Goal: Task Accomplishment & Management: Use online tool/utility

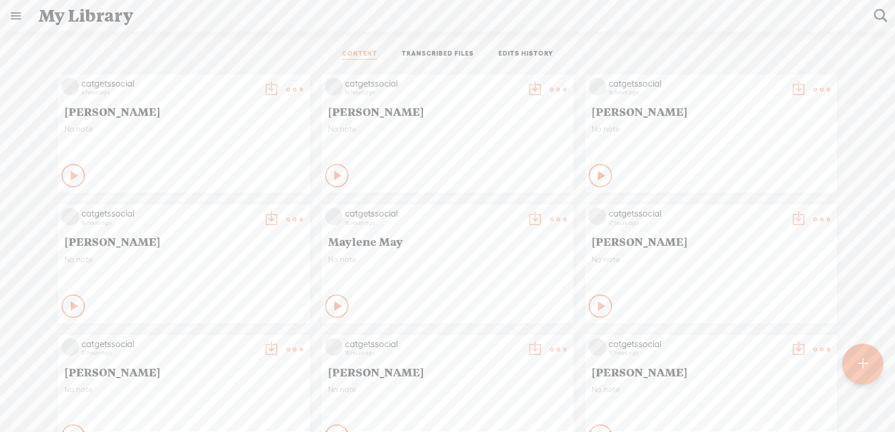
click at [437, 53] on link "TRANSCRIBED FILES" at bounding box center [438, 54] width 72 height 11
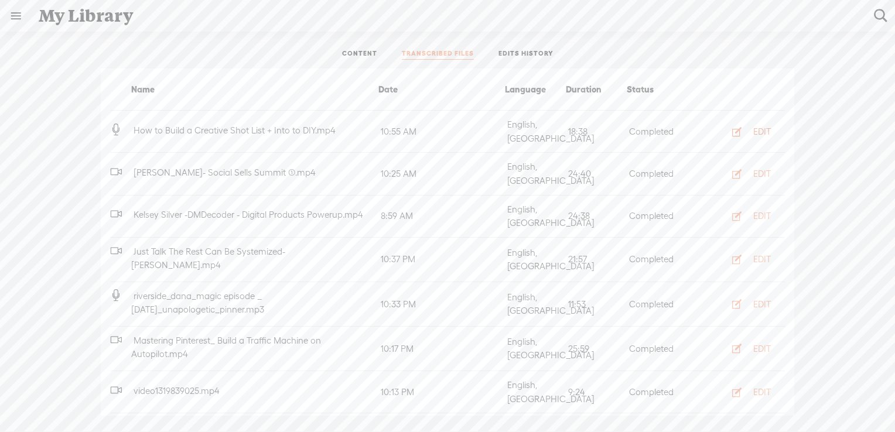
click at [754, 129] on div "EDIT" at bounding box center [762, 132] width 18 height 12
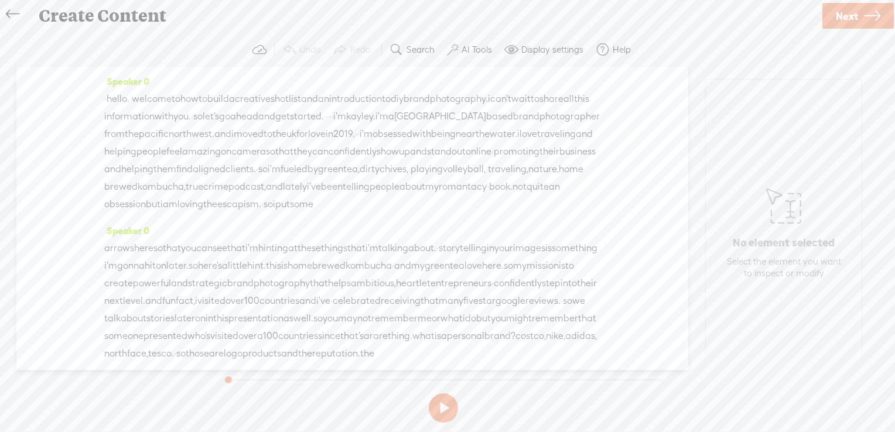
click at [481, 49] on label "AI Tools" at bounding box center [476, 50] width 30 height 12
click at [467, 279] on span at bounding box center [462, 280] width 21 height 8
click at [467, 311] on span at bounding box center [462, 310] width 21 height 8
click at [849, 18] on span "Next" at bounding box center [846, 16] width 22 height 30
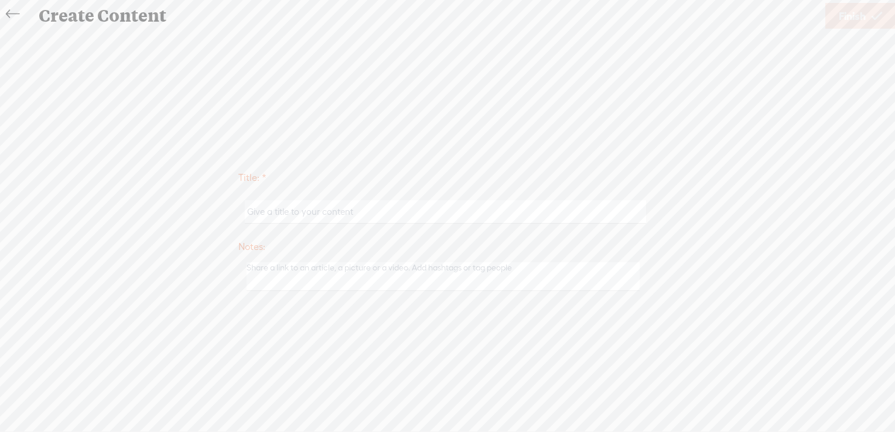
click at [15, 12] on icon at bounding box center [12, 14] width 13 height 26
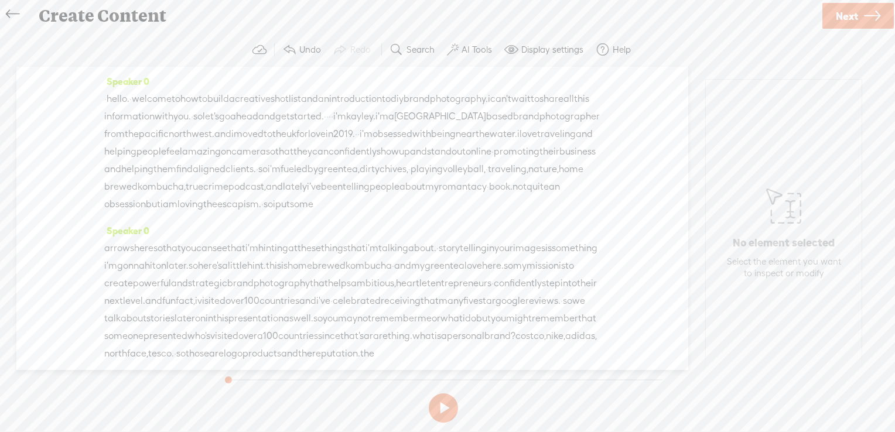
click at [849, 19] on span "Next" at bounding box center [846, 16] width 22 height 30
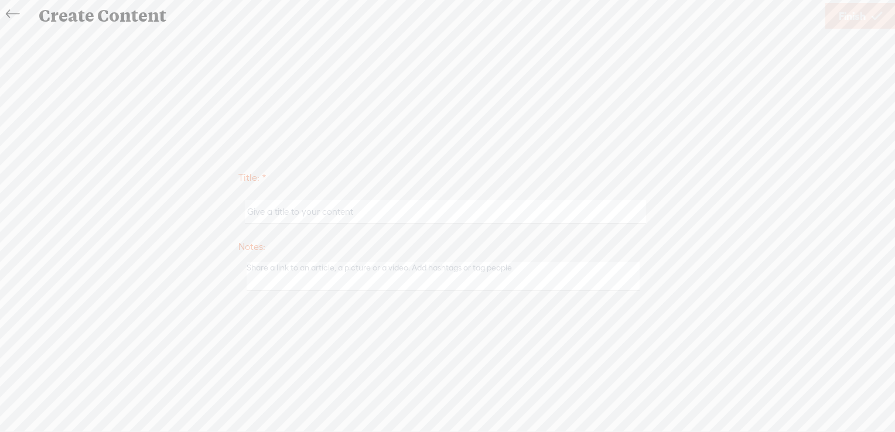
click at [307, 215] on input "text" at bounding box center [445, 211] width 401 height 23
paste input "[PERSON_NAME]"
type input "[PERSON_NAME]"
click at [855, 18] on span "Finish" at bounding box center [851, 16] width 27 height 30
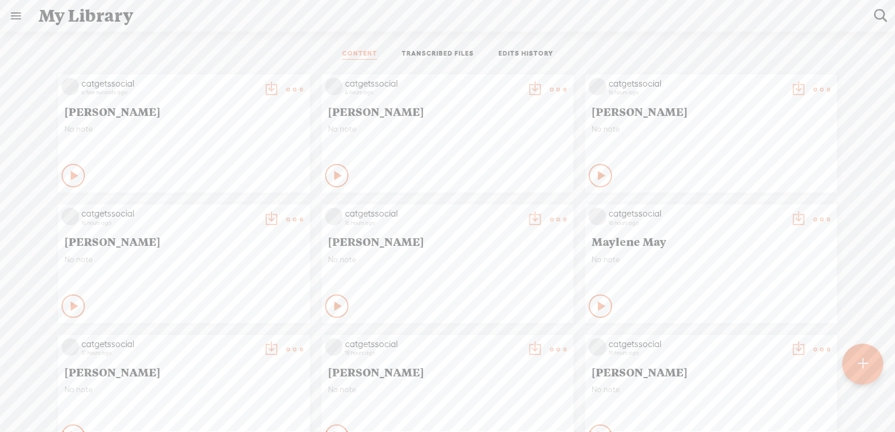
click at [551, 87] on t at bounding box center [558, 89] width 16 height 16
click at [495, 211] on link "Download as..." at bounding box center [493, 209] width 117 height 27
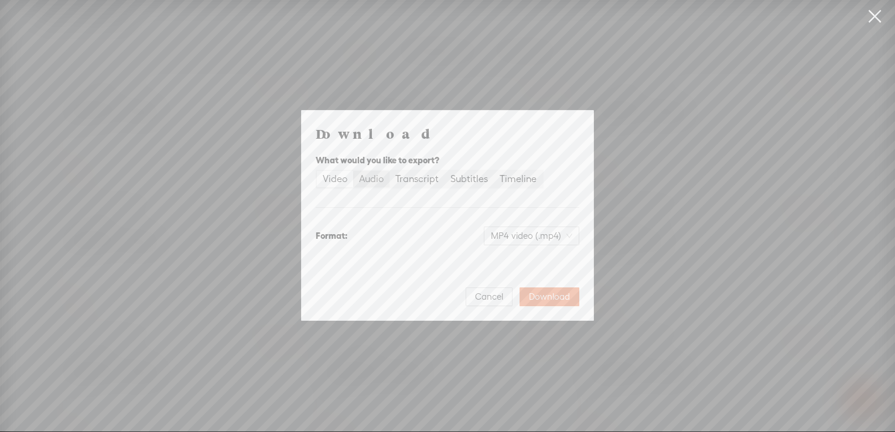
click at [372, 176] on div "Audio" at bounding box center [371, 179] width 25 height 16
click at [353, 171] on input "Audio" at bounding box center [353, 171] width 0 height 0
click at [334, 182] on div "Video" at bounding box center [335, 179] width 25 height 16
click at [317, 171] on input "Video" at bounding box center [317, 171] width 0 height 0
click at [551, 295] on span "Download" at bounding box center [549, 297] width 41 height 12
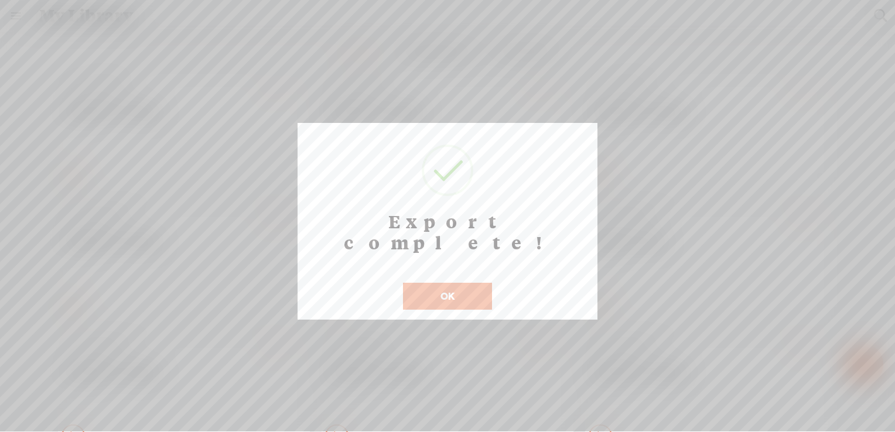
click at [436, 268] on div "OK" at bounding box center [447, 289] width 95 height 42
click at [436, 283] on button "OK" at bounding box center [447, 296] width 89 height 27
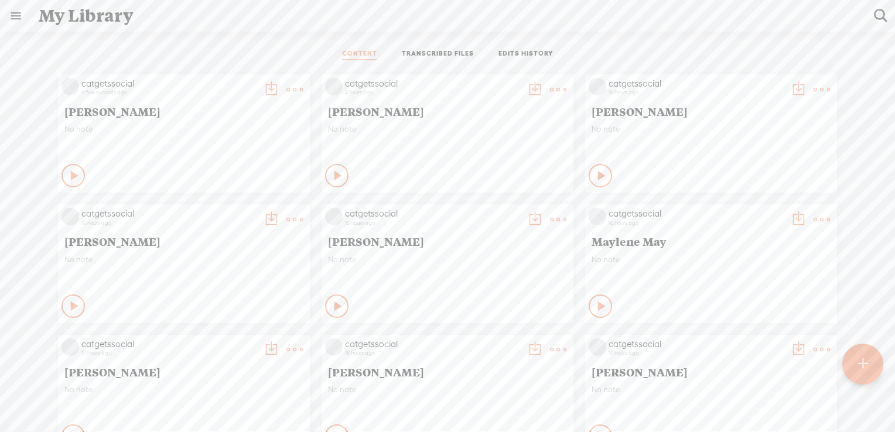
click at [286, 88] on t at bounding box center [294, 89] width 16 height 16
click at [240, 210] on link "Download as..." at bounding box center [230, 209] width 117 height 27
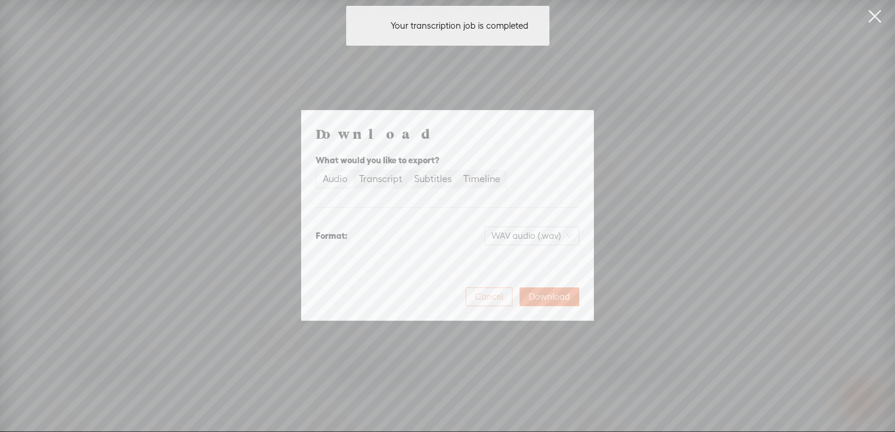
click at [486, 300] on span "Cancel" at bounding box center [489, 297] width 28 height 12
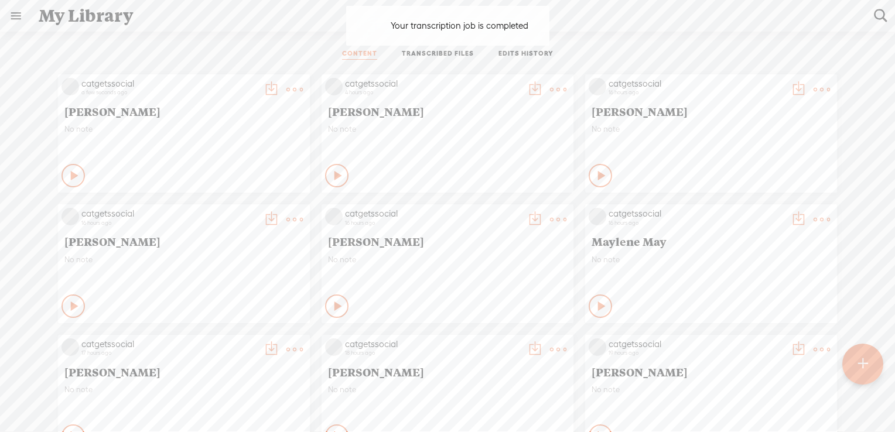
click at [286, 91] on t at bounding box center [294, 89] width 16 height 16
click at [231, 36] on div "CONTENT TRANSCRIBED FILES EDITS HISTORY All All Drafts On-air Scheduled All Dra…" at bounding box center [447, 255] width 895 height 446
click at [286, 91] on t at bounding box center [294, 89] width 16 height 16
click at [225, 213] on link "Download as..." at bounding box center [230, 209] width 117 height 27
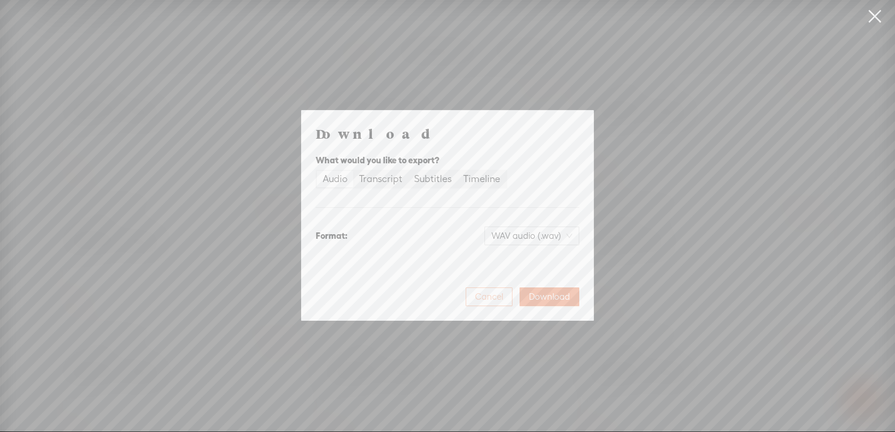
click at [494, 296] on span "Cancel" at bounding box center [489, 297] width 28 height 12
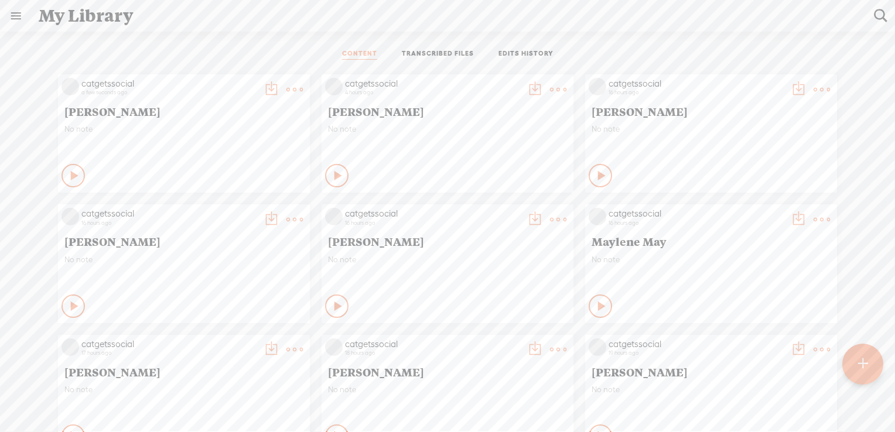
click at [286, 87] on t at bounding box center [294, 89] width 16 height 16
click at [858, 365] on t at bounding box center [862, 364] width 10 height 26
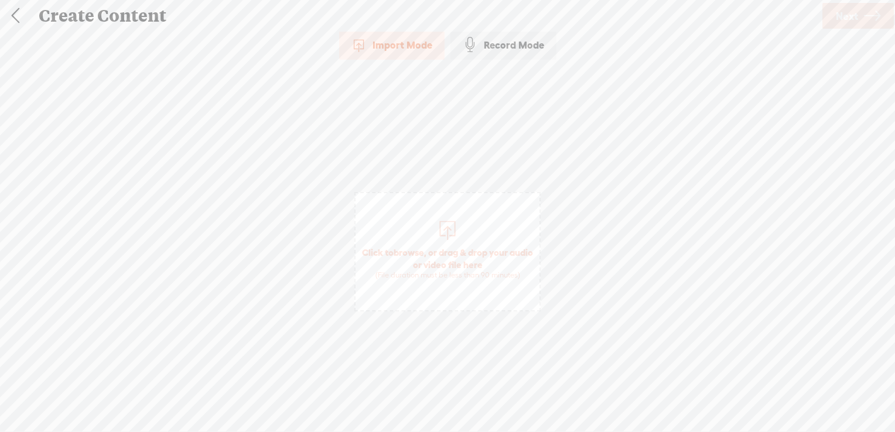
click at [414, 251] on span "browse" at bounding box center [408, 252] width 30 height 11
click at [871, 18] on icon at bounding box center [871, 16] width 16 height 30
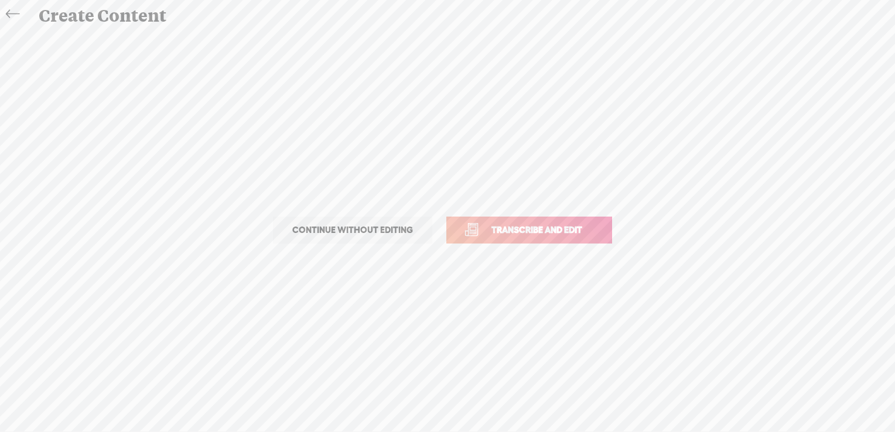
click at [551, 223] on span "Transcribe and edit" at bounding box center [536, 229] width 115 height 13
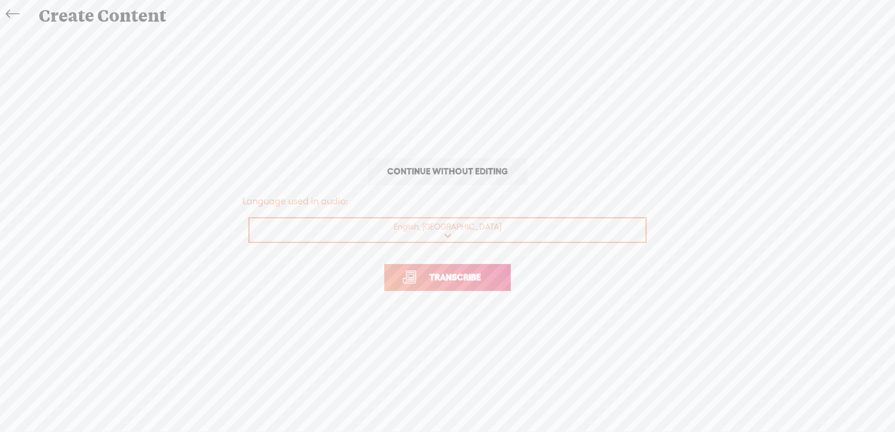
click at [460, 277] on span "Transcribe" at bounding box center [455, 276] width 76 height 13
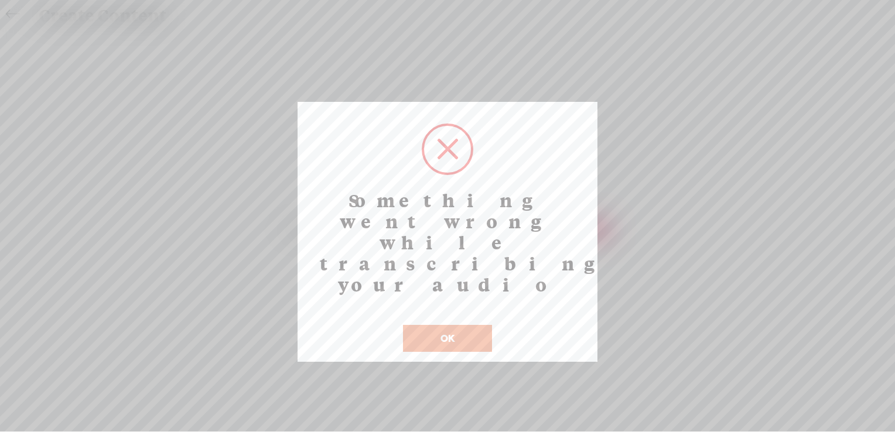
click at [440, 206] on h2 "Something went wrong while transcribing your audio" at bounding box center [447, 242] width 280 height 105
click at [454, 325] on button "OK" at bounding box center [447, 338] width 89 height 27
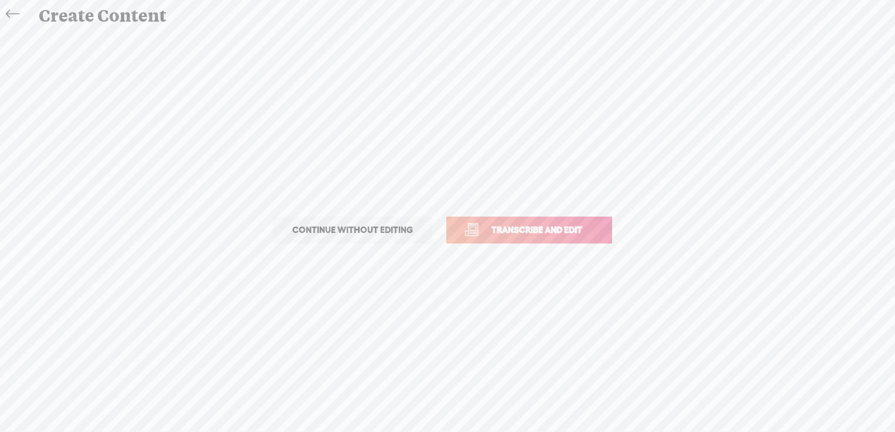
click at [519, 232] on span "Transcribe and edit" at bounding box center [536, 229] width 115 height 13
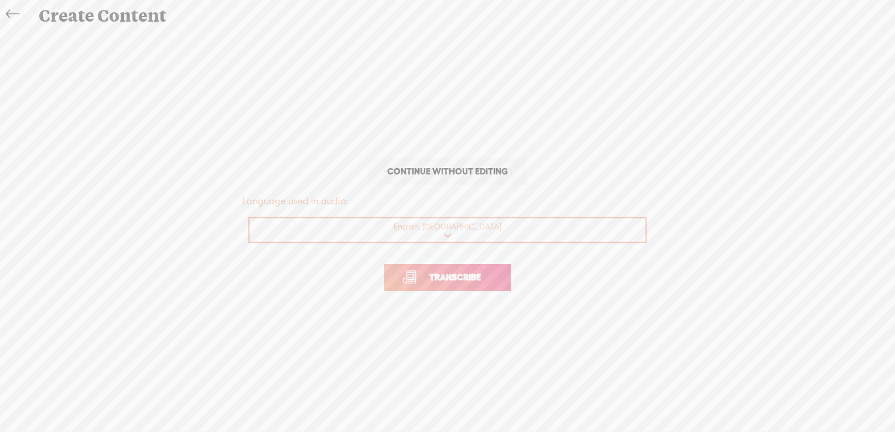
click at [464, 280] on span "Transcribe" at bounding box center [455, 276] width 76 height 13
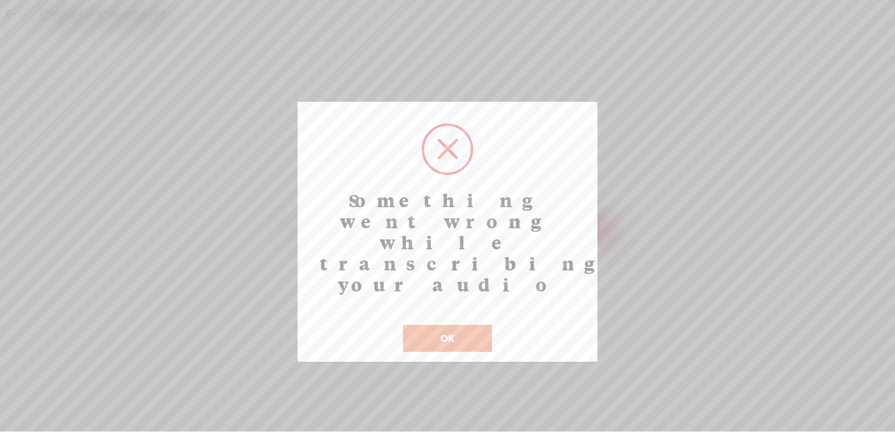
click at [462, 325] on button "OK" at bounding box center [447, 338] width 89 height 27
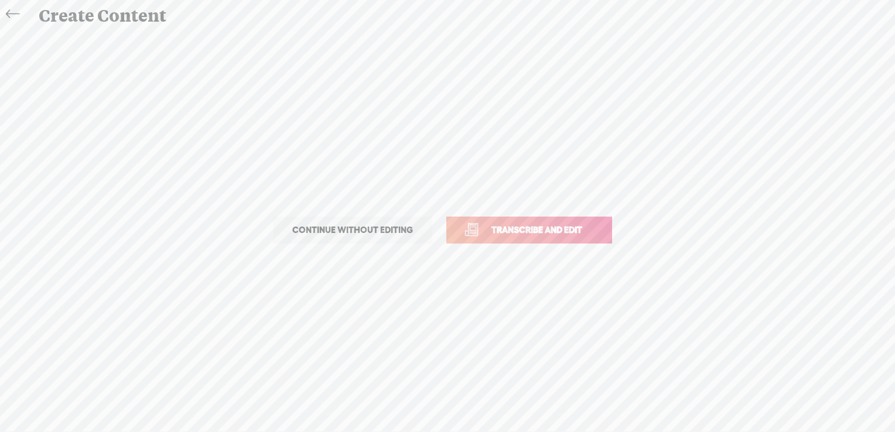
click at [14, 13] on icon at bounding box center [12, 14] width 13 height 26
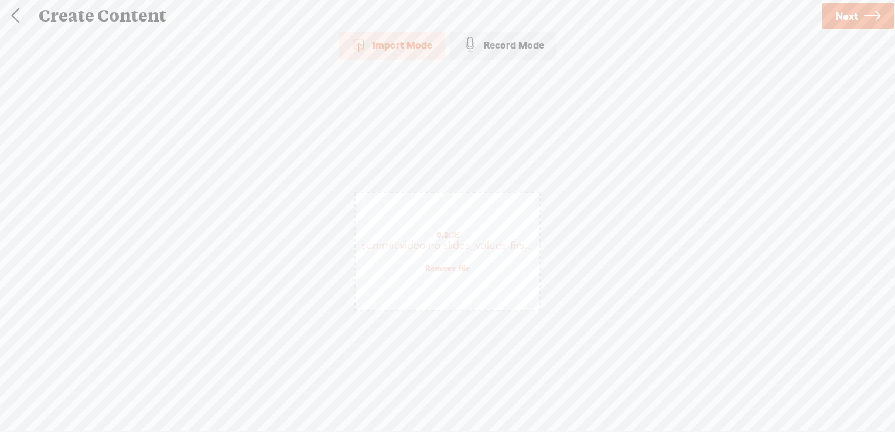
click at [857, 15] on span "Next" at bounding box center [846, 16] width 22 height 30
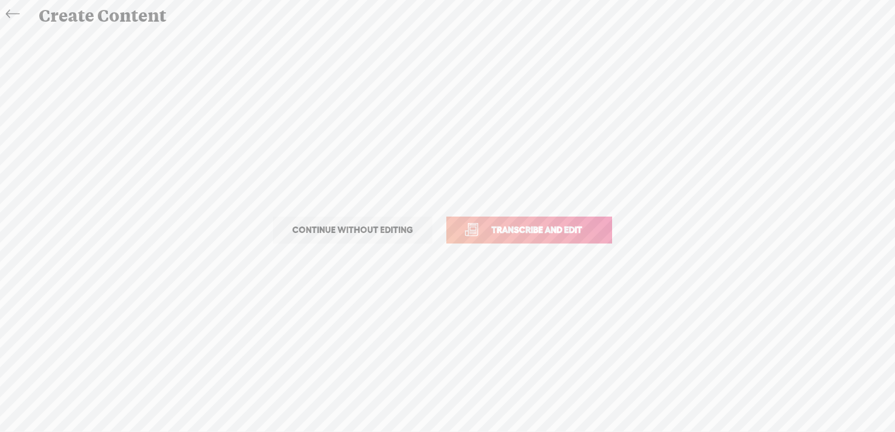
click at [521, 219] on link "Transcribe and edit" at bounding box center [529, 230] width 166 height 27
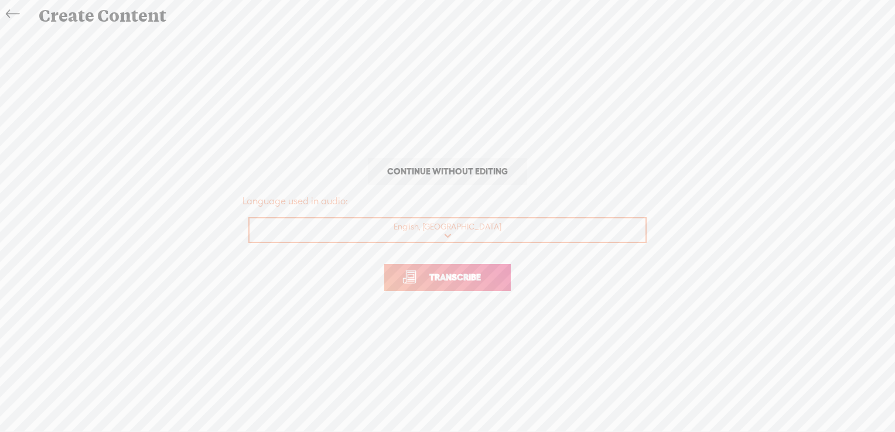
click at [471, 273] on span "Transcribe" at bounding box center [455, 276] width 76 height 13
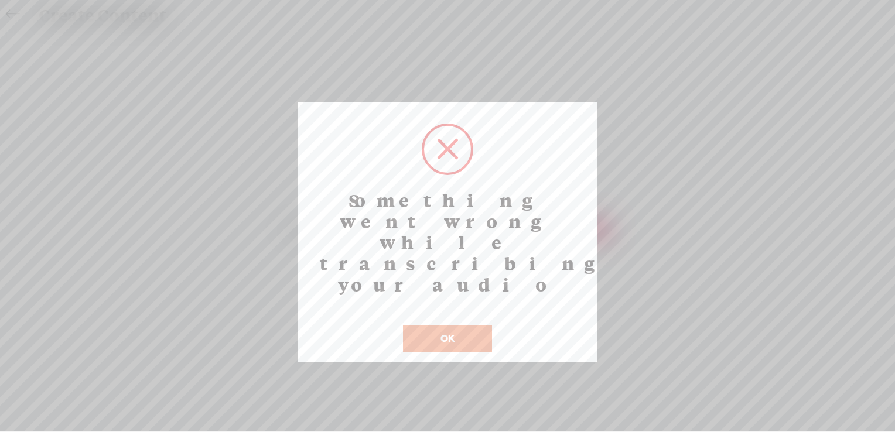
click at [450, 325] on button "OK" at bounding box center [447, 338] width 89 height 27
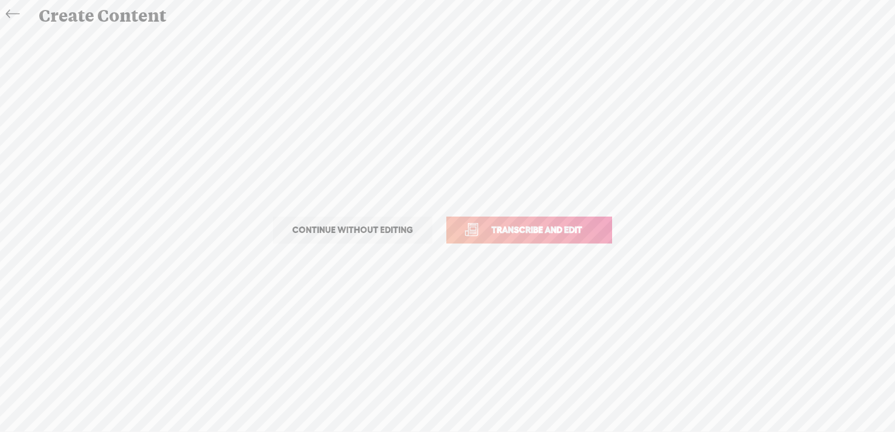
click at [13, 12] on icon at bounding box center [12, 14] width 13 height 26
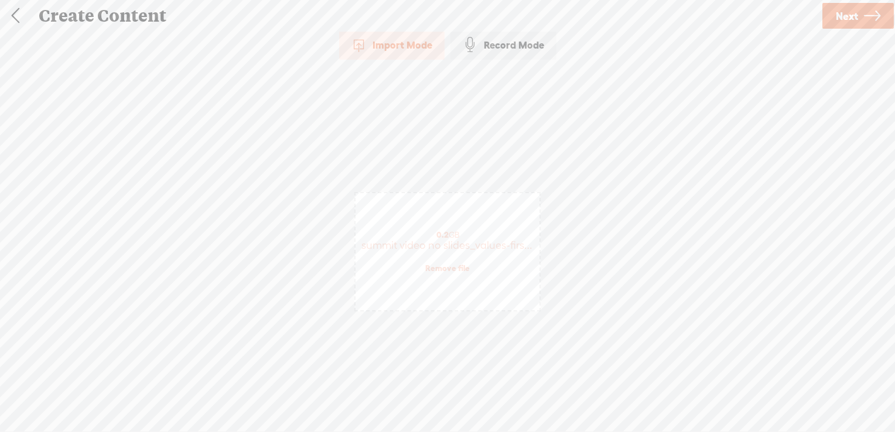
click at [13, 12] on link at bounding box center [15, 16] width 29 height 30
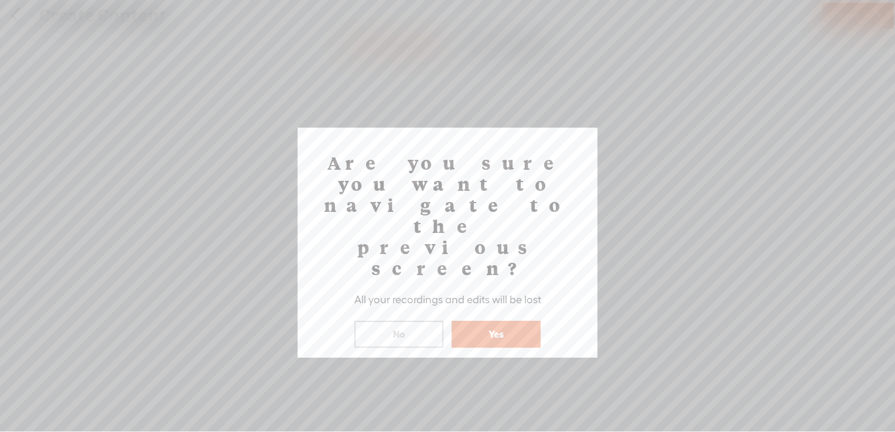
click at [477, 321] on button "Yes" at bounding box center [495, 334] width 89 height 27
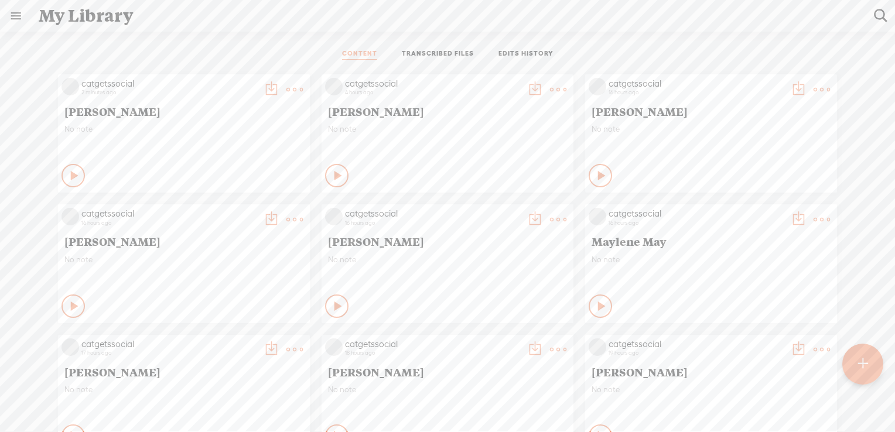
click at [862, 361] on t at bounding box center [862, 364] width 10 height 26
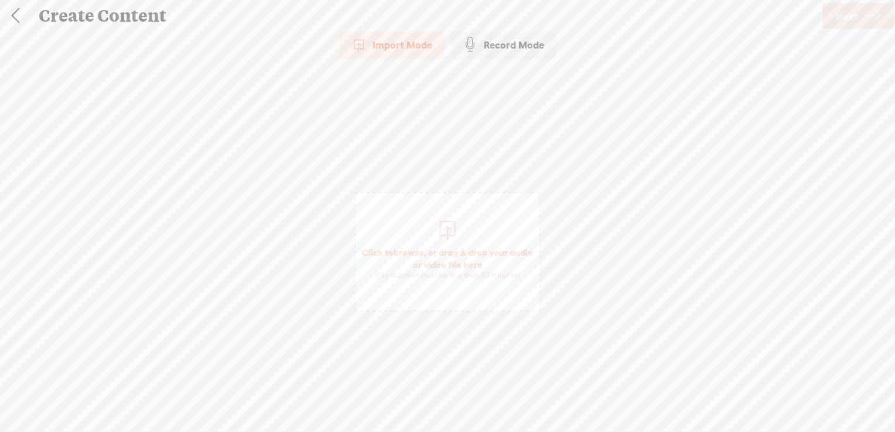
click at [414, 253] on span "browse" at bounding box center [408, 252] width 30 height 11
click at [419, 252] on span "browse" at bounding box center [408, 252] width 30 height 11
click at [847, 18] on span "Next" at bounding box center [846, 16] width 22 height 30
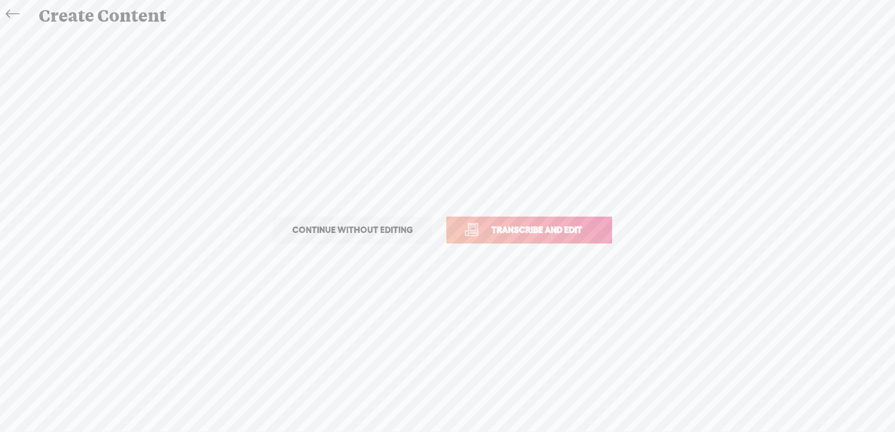
click at [564, 228] on span "Transcribe and edit" at bounding box center [536, 229] width 115 height 13
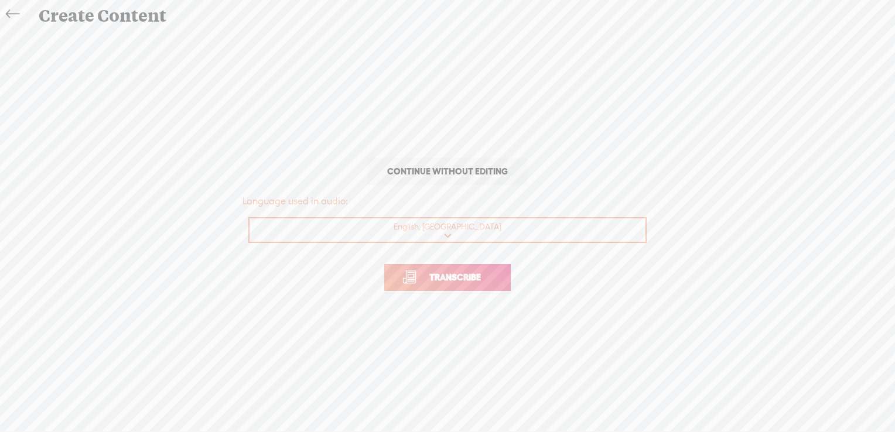
click at [478, 285] on link "Transcribe" at bounding box center [447, 277] width 126 height 27
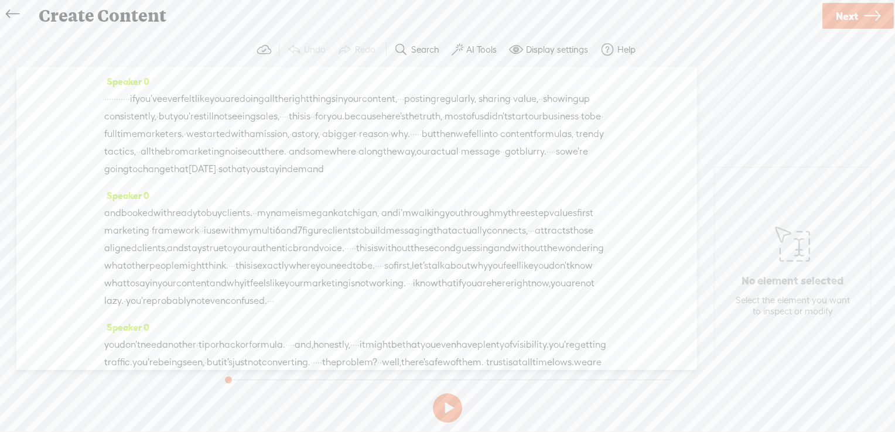
click at [475, 47] on label "AI Tools" at bounding box center [481, 50] width 30 height 12
click at [468, 280] on span at bounding box center [467, 280] width 21 height 8
click at [467, 308] on span at bounding box center [467, 310] width 21 height 8
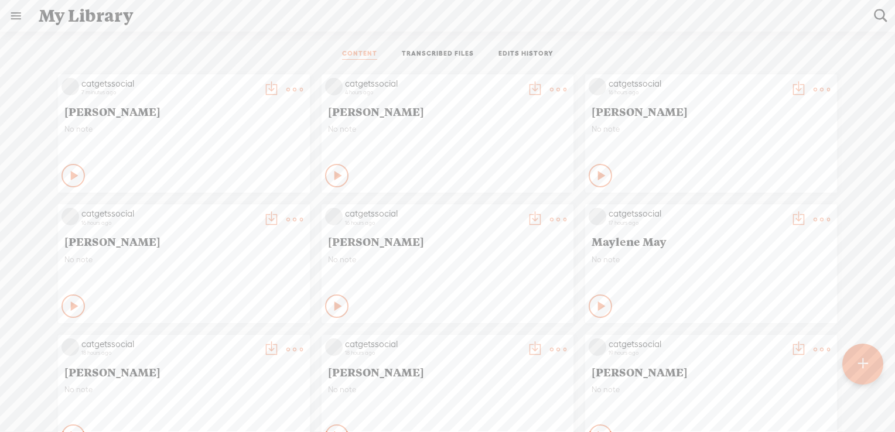
click at [286, 86] on t at bounding box center [294, 89] width 16 height 16
click at [231, 212] on link "Download as..." at bounding box center [230, 209] width 117 height 27
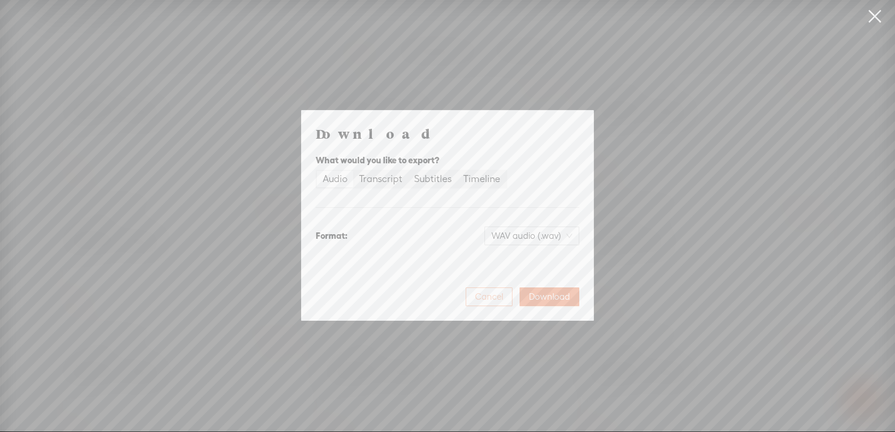
click at [498, 296] on span "Cancel" at bounding box center [489, 297] width 28 height 12
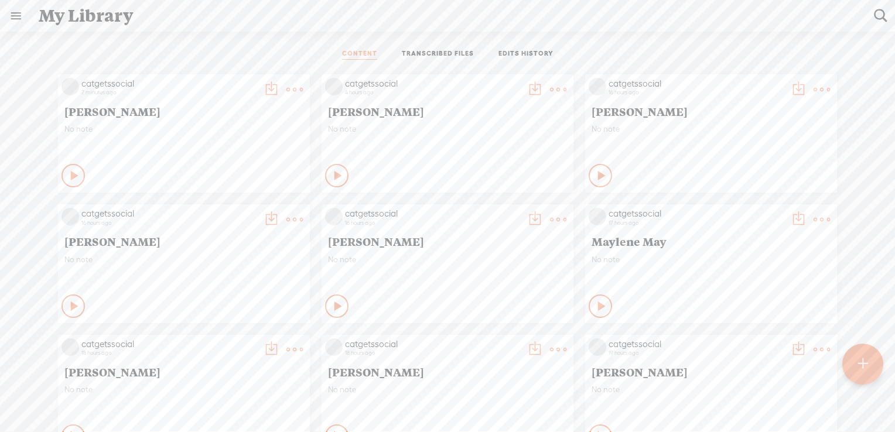
click at [286, 85] on t at bounding box center [294, 89] width 16 height 16
click at [242, 211] on link "Download as..." at bounding box center [230, 209] width 117 height 27
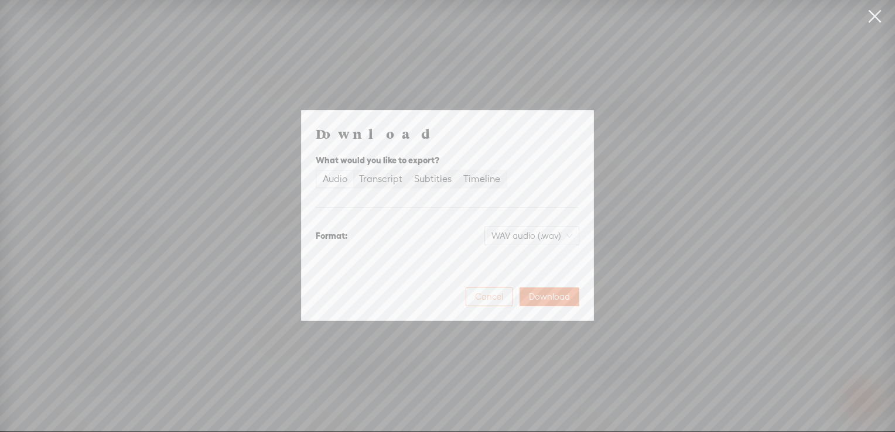
click at [501, 299] on span "Cancel" at bounding box center [489, 297] width 28 height 12
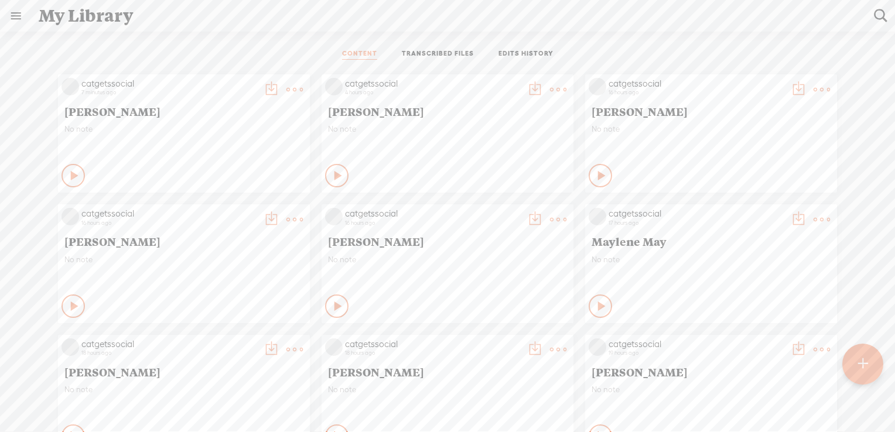
click at [286, 85] on t at bounding box center [294, 89] width 16 height 16
click at [210, 127] on link "Edit" at bounding box center [230, 128] width 117 height 27
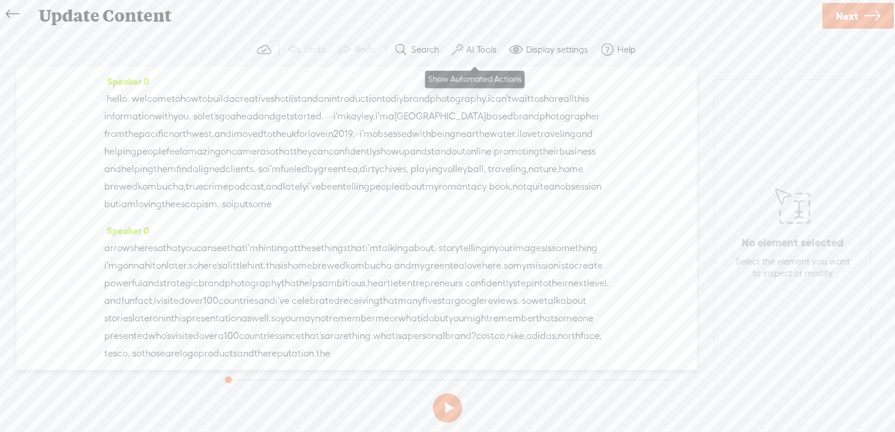
click at [475, 50] on label "AI Tools" at bounding box center [481, 50] width 30 height 12
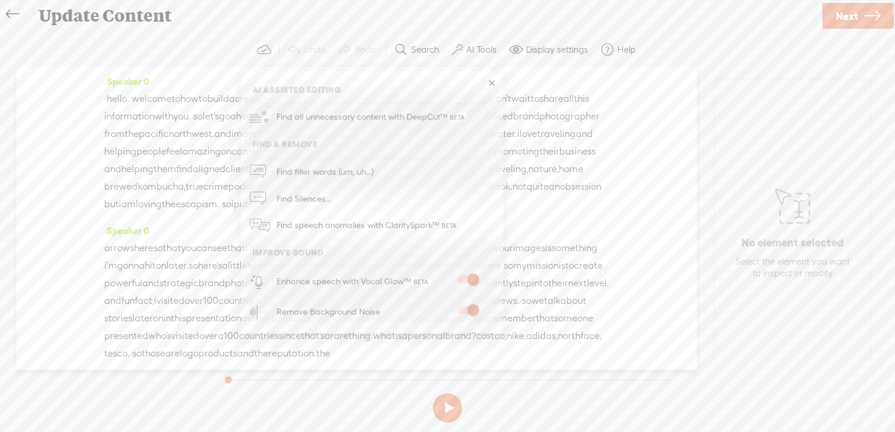
click at [721, 130] on div "No element selected Select the element you want to inspect or modify" at bounding box center [792, 231] width 156 height 302
click at [866, 11] on icon at bounding box center [871, 16] width 16 height 30
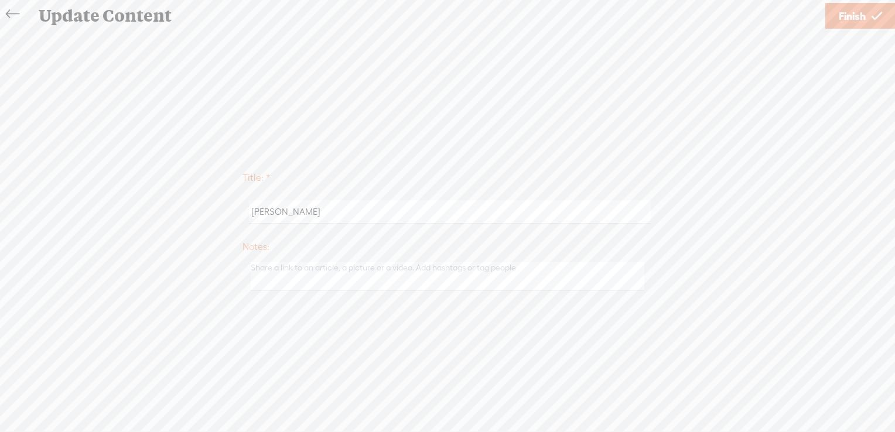
click at [857, 16] on span "Finish" at bounding box center [851, 16] width 27 height 30
